Goal: Transaction & Acquisition: Purchase product/service

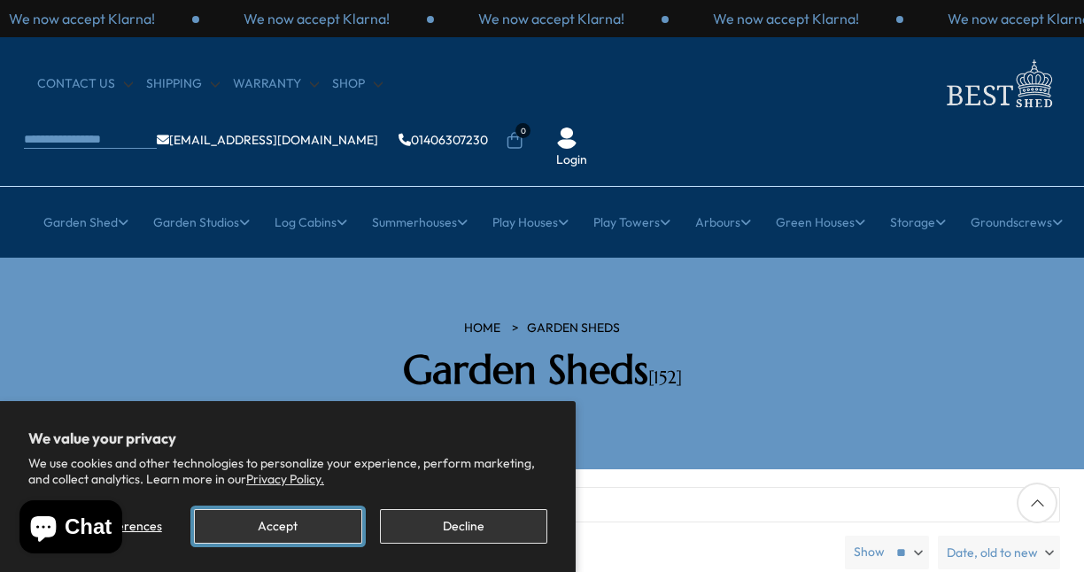
click at [313, 524] on button "Accept" at bounding box center [277, 526] width 167 height 35
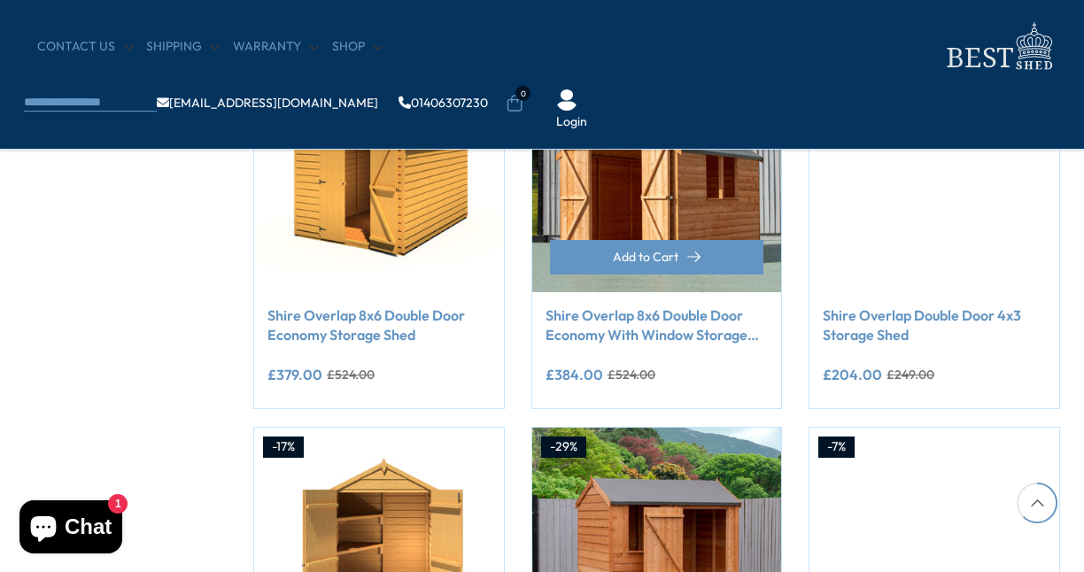
scroll to position [1152, 0]
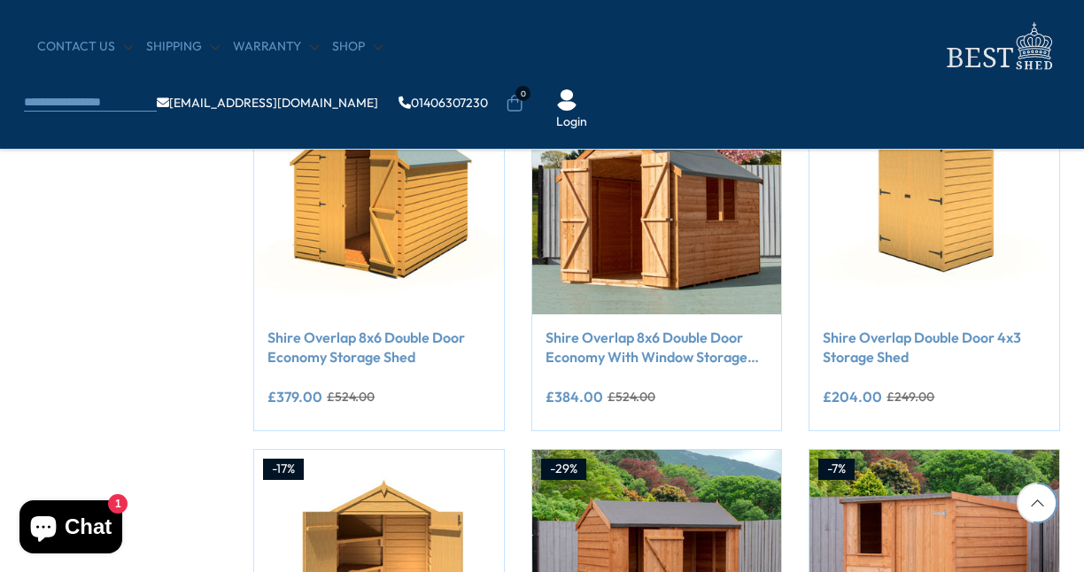
click at [593, 43] on body "We value your privacy We use cookies and other technologies to personalize your…" at bounding box center [542, 227] width 1084 height 2759
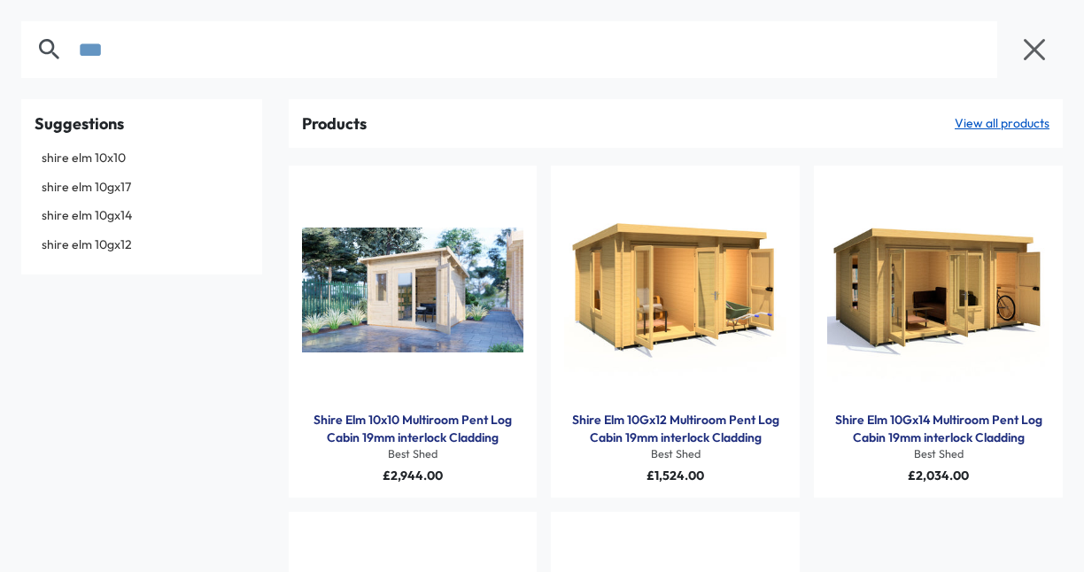
type input "***"
click at [645, 420] on link "Shire Elm 10Gx12 Multiroom Pent Log Cabin 19mm interlock Cladding" at bounding box center [675, 429] width 222 height 35
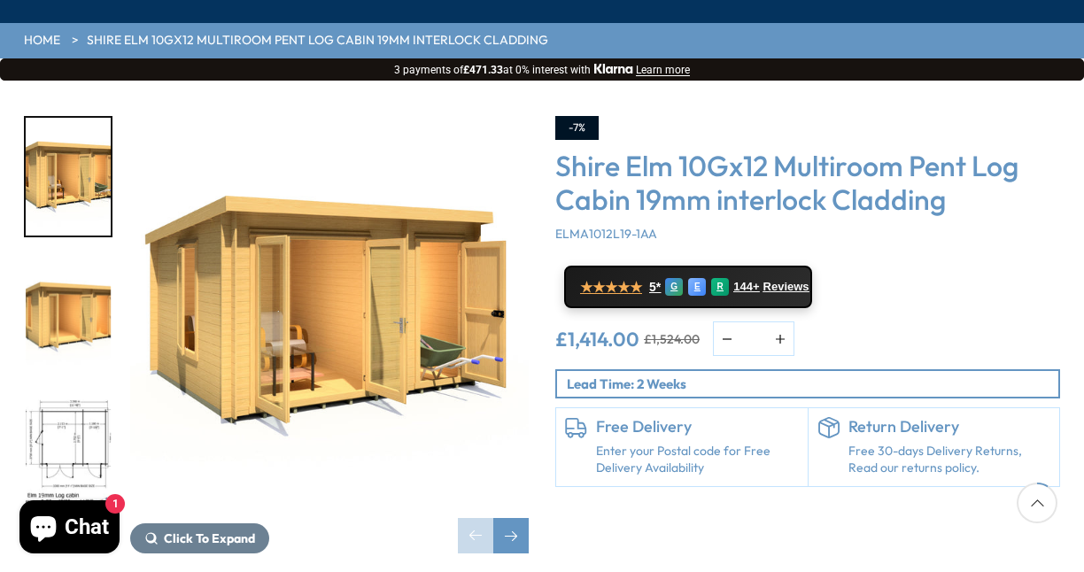
scroll to position [266, 0]
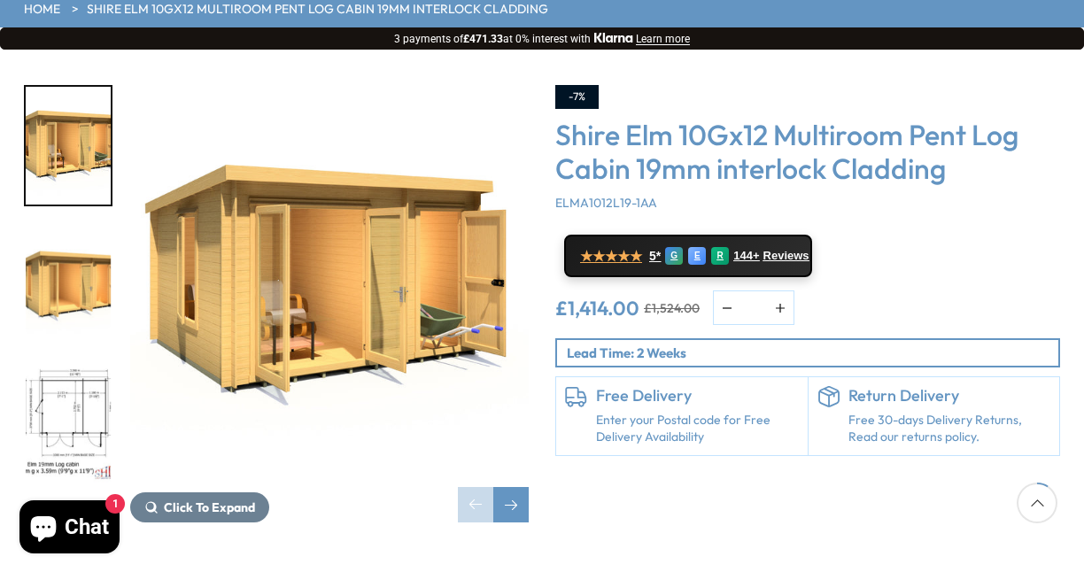
click at [88, 364] on img "3 / 10" at bounding box center [68, 423] width 85 height 118
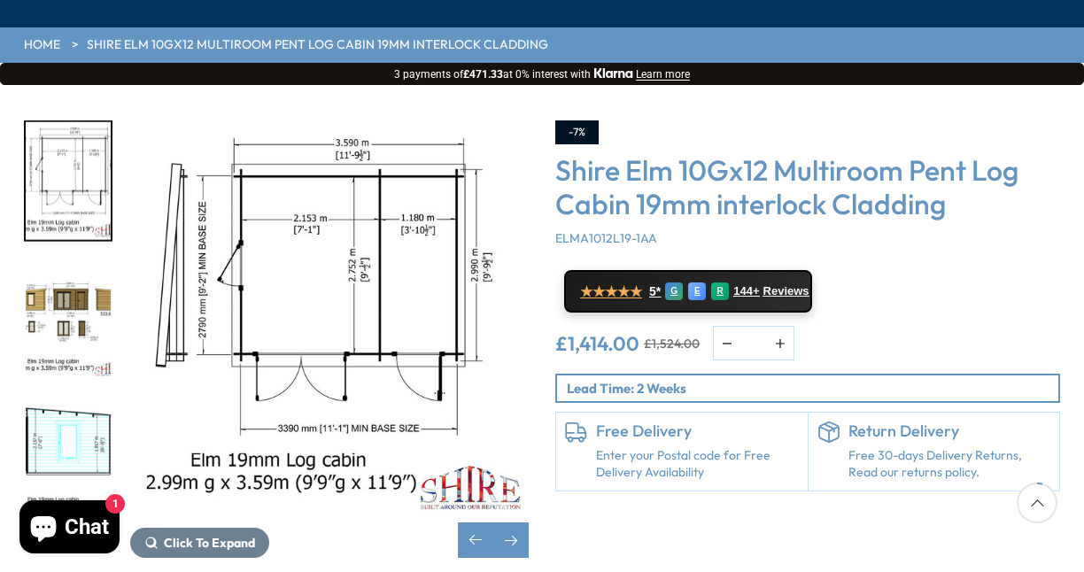
scroll to position [354, 0]
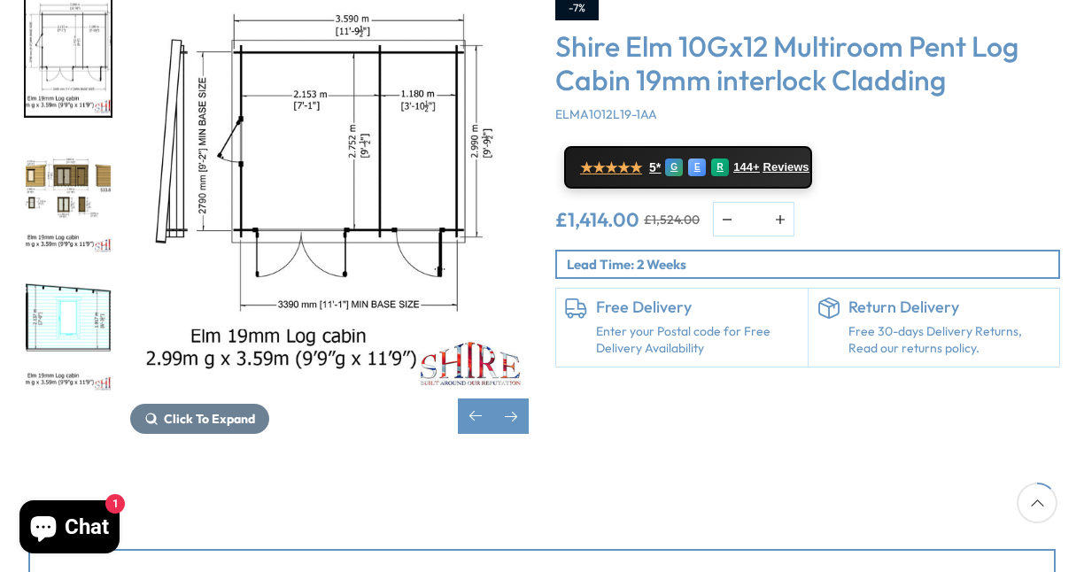
click at [61, 137] on img "4 / 10" at bounding box center [68, 196] width 85 height 118
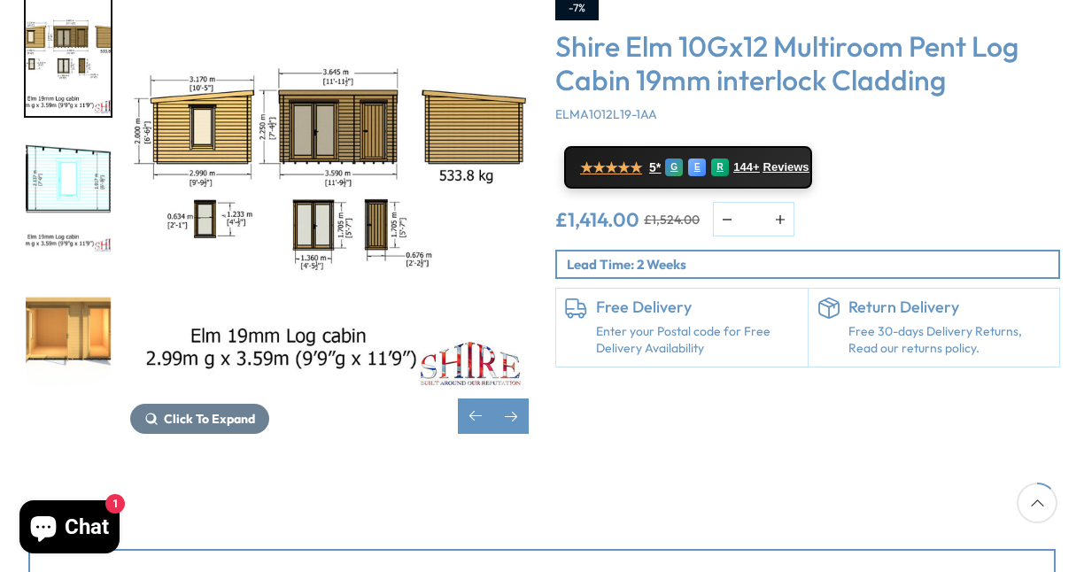
click at [76, 282] on img "6 / 10" at bounding box center [68, 335] width 85 height 118
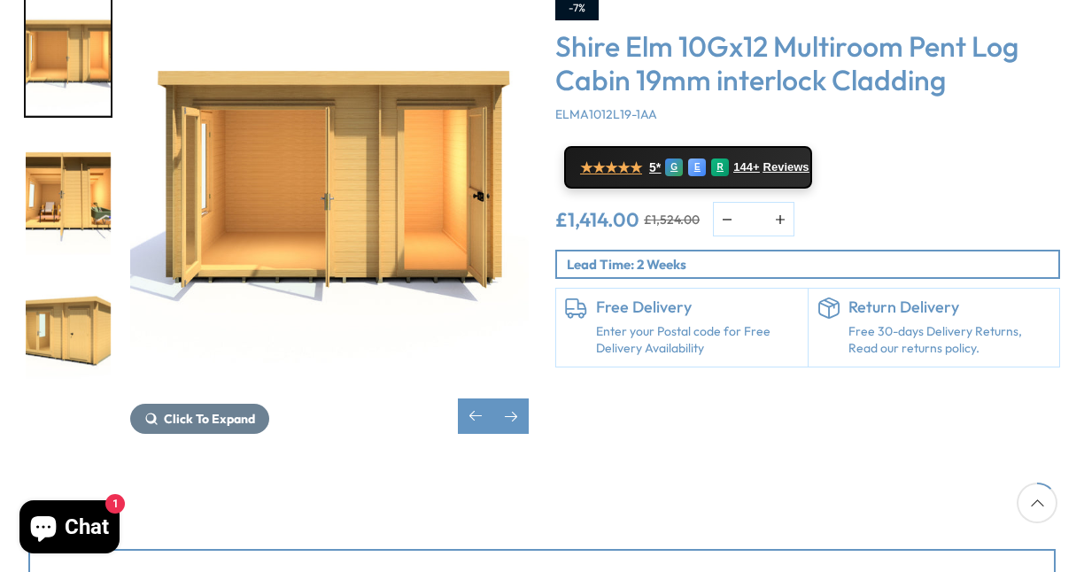
click at [76, 282] on img "8 / 10" at bounding box center [68, 335] width 85 height 118
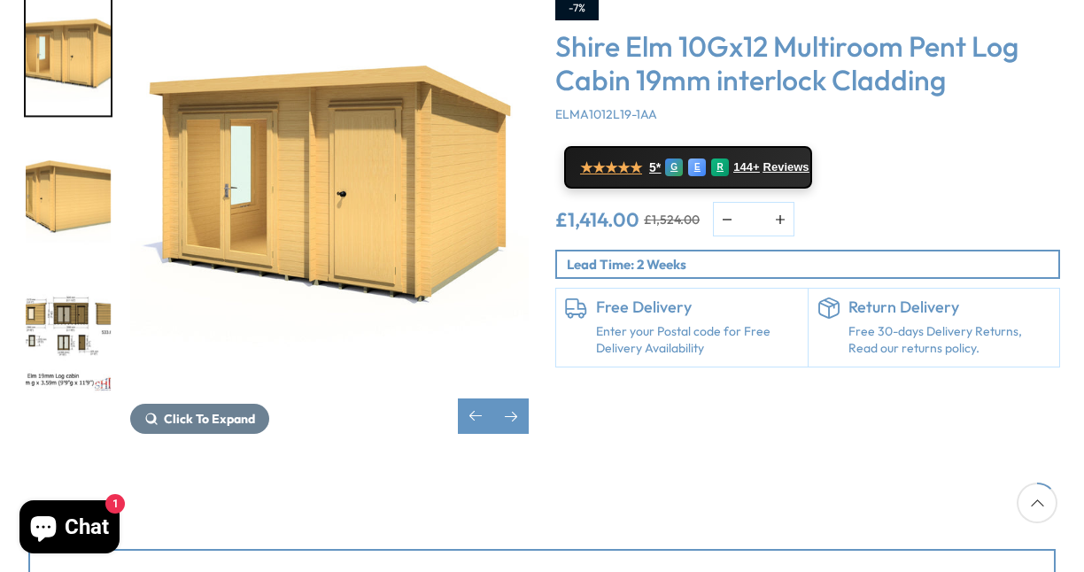
click at [62, 151] on img "9 / 10" at bounding box center [68, 196] width 85 height 118
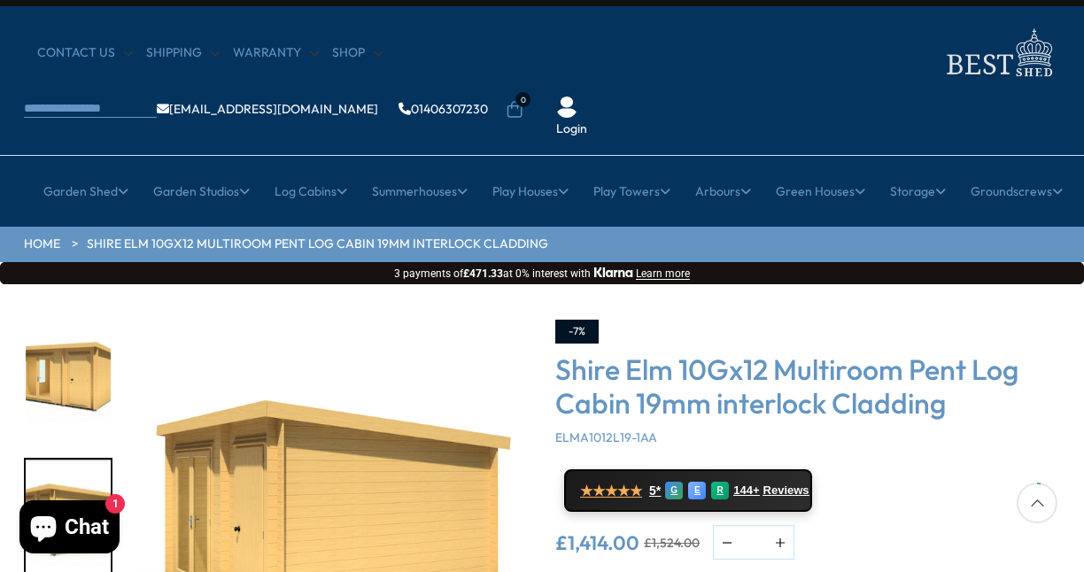
scroll to position [0, 0]
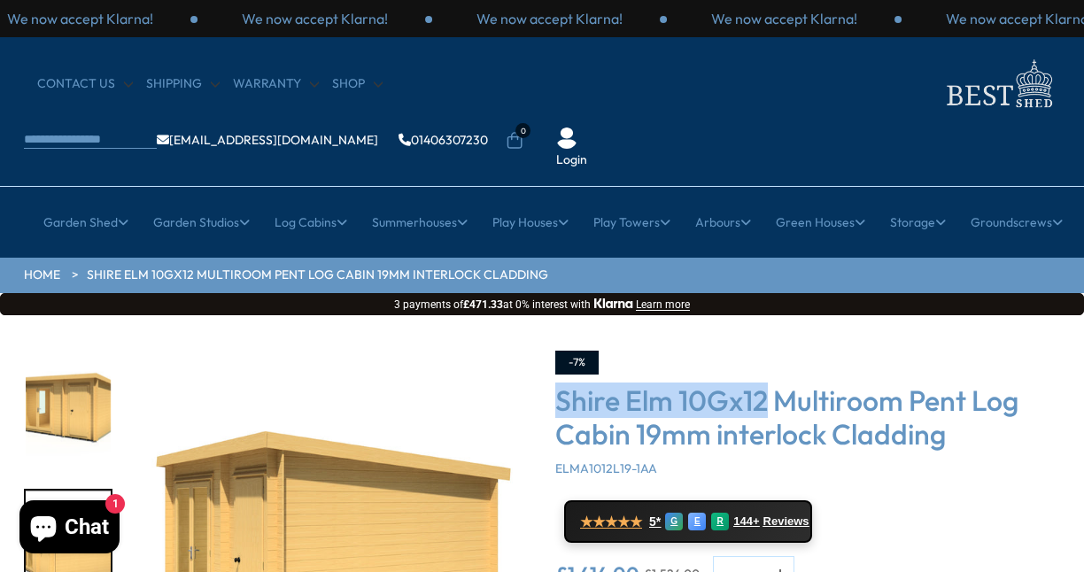
drag, startPoint x: 562, startPoint y: 346, endPoint x: 766, endPoint y: 352, distance: 204.7
click at [766, 384] on h3 "Shire Elm 10Gx12 Multiroom Pent Log Cabin 19mm interlock Cladding" at bounding box center [808, 418] width 505 height 68
copy h3 "Shire Elm 10Gx12"
